Goal: Submit feedback/report problem: Submit feedback/report problem

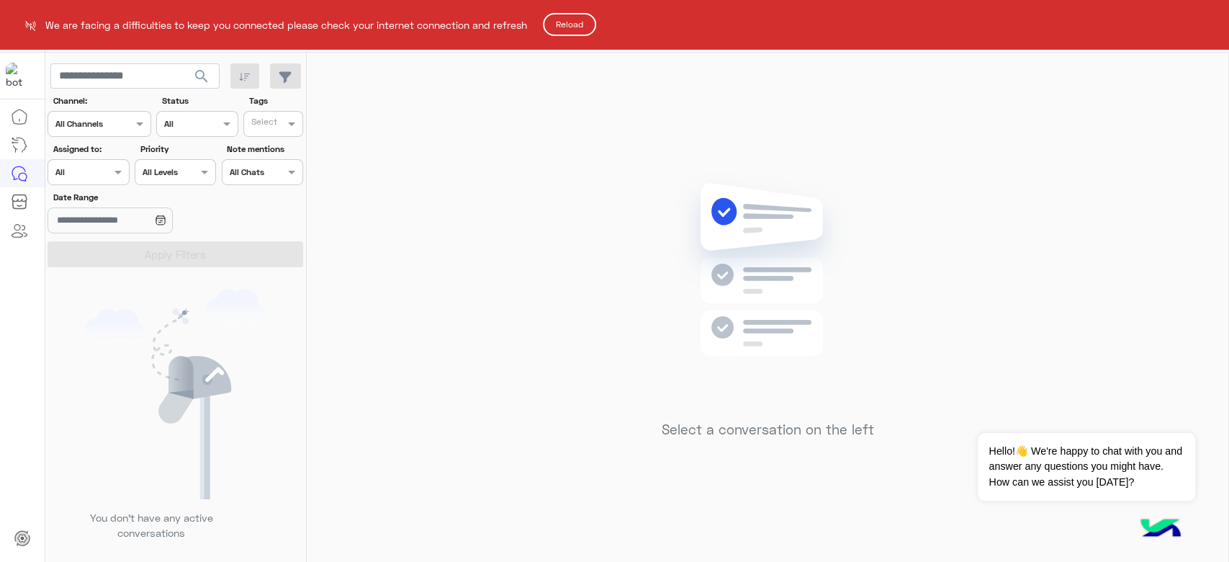
click at [554, 17] on button "Reload" at bounding box center [569, 24] width 53 height 23
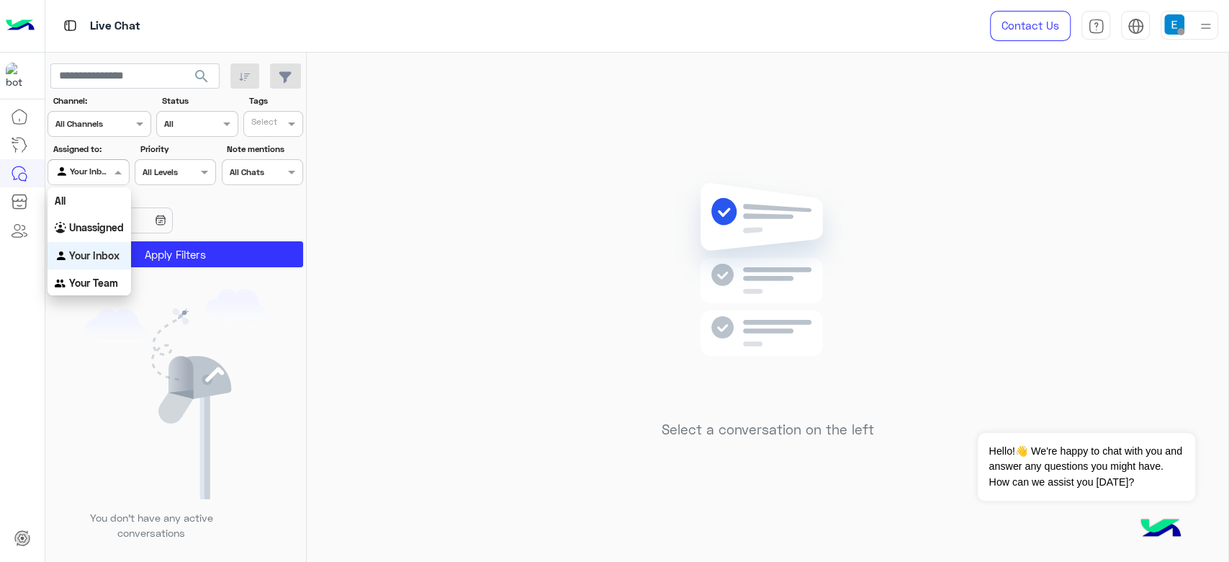
click at [112, 176] on span at bounding box center [120, 171] width 18 height 15
click at [94, 206] on div "All" at bounding box center [90, 200] width 84 height 27
